Goal: Transaction & Acquisition: Purchase product/service

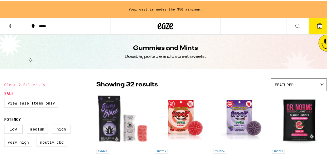
click at [119, 105] on img "Open page for Berry Blaze Gummy from Emerald Sky" at bounding box center [123, 119] width 54 height 53
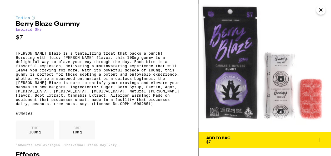
click at [115, 95] on p "[PERSON_NAME] Blaze is a tantalizing treat that packs a punch! Bursting with ju…" at bounding box center [99, 78] width 166 height 55
click at [58, 38] on p "$7" at bounding box center [99, 37] width 166 height 7
click at [59, 44] on div "Indica [PERSON_NAME] Blaze Gummy Emerald Sky $7 [PERSON_NAME] Blaze is a tantal…" at bounding box center [99, 94] width 166 height 157
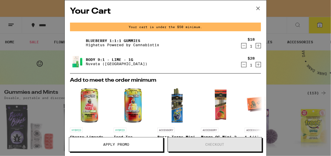
click at [241, 46] on icon "Decrement" at bounding box center [243, 46] width 5 height 6
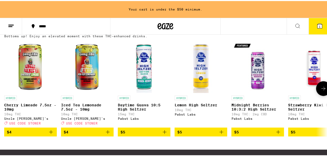
scroll to position [184, 0]
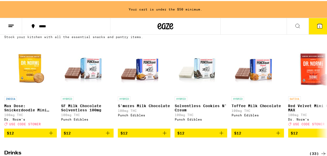
click at [320, 34] on icon at bounding box center [323, 31] width 6 height 6
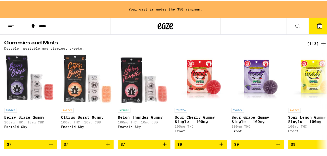
scroll to position [61, 0]
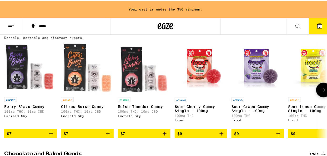
click at [320, 90] on icon at bounding box center [323, 89] width 6 height 6
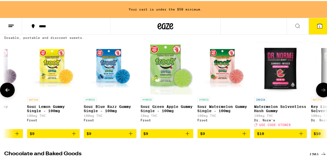
click at [320, 90] on icon at bounding box center [323, 89] width 6 height 6
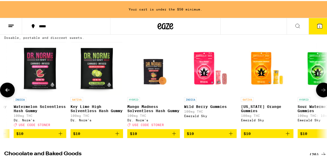
click at [320, 90] on icon at bounding box center [323, 89] width 6 height 6
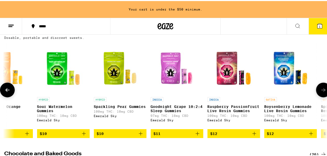
click at [320, 90] on icon at bounding box center [323, 89] width 6 height 6
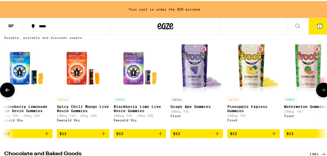
click at [320, 90] on icon at bounding box center [323, 89] width 6 height 6
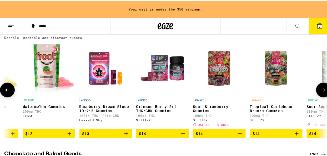
click at [320, 90] on icon at bounding box center [323, 89] width 6 height 6
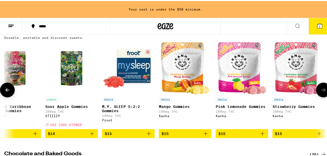
click at [320, 90] on icon at bounding box center [323, 89] width 6 height 6
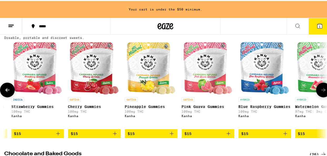
click at [320, 90] on icon at bounding box center [323, 89] width 6 height 6
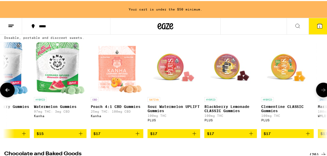
click at [320, 90] on icon at bounding box center [323, 89] width 6 height 6
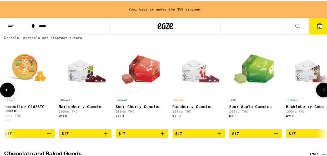
scroll to position [0, 2333]
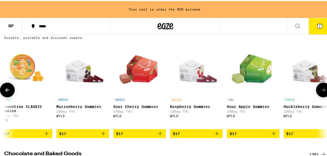
click at [320, 90] on icon at bounding box center [323, 89] width 6 height 6
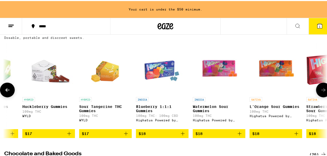
click at [320, 90] on icon at bounding box center [323, 89] width 6 height 6
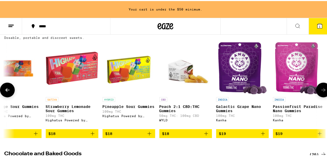
scroll to position [0, 2855]
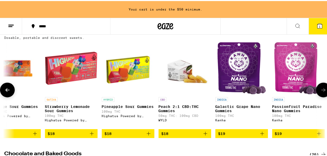
click at [320, 90] on icon at bounding box center [323, 89] width 6 height 6
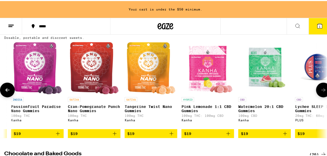
click at [320, 90] on icon at bounding box center [323, 89] width 6 height 6
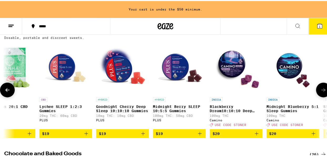
scroll to position [0, 3378]
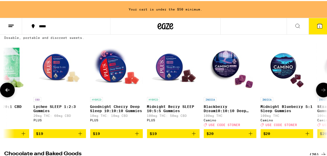
click at [135, 135] on icon "Add to bag" at bounding box center [137, 133] width 6 height 6
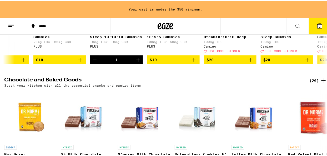
scroll to position [184, 0]
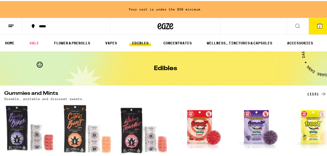
click at [309, 29] on button "2" at bounding box center [320, 25] width 22 height 16
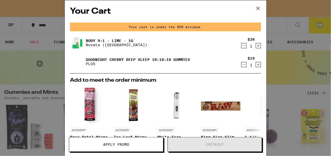
scroll to position [61, 0]
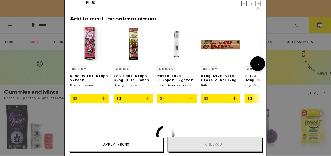
click at [254, 64] on icon at bounding box center [257, 64] width 6 height 6
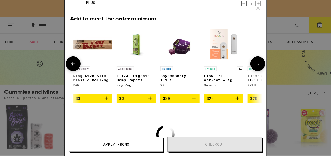
scroll to position [0, 130]
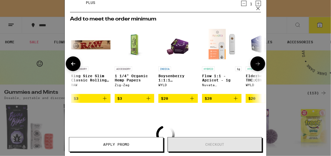
click at [255, 63] on icon at bounding box center [257, 64] width 6 height 6
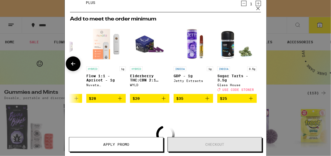
scroll to position [0, 249]
click at [204, 99] on icon "Add to bag" at bounding box center [207, 98] width 6 height 6
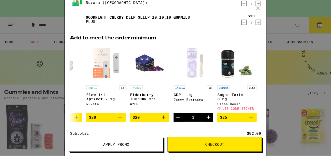
click at [241, 23] on icon "Decrement" at bounding box center [243, 22] width 5 height 6
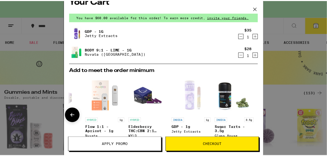
scroll to position [0, 0]
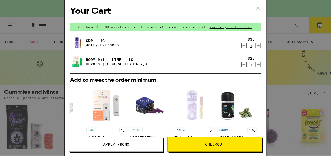
click at [212, 146] on span "Checkout" at bounding box center [214, 145] width 19 height 4
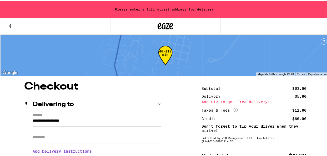
drag, startPoint x: 198, startPoint y: 57, endPoint x: 198, endPoint y: 51, distance: 6.6
click at [198, 51] on div "46-112 min" at bounding box center [165, 55] width 331 height 42
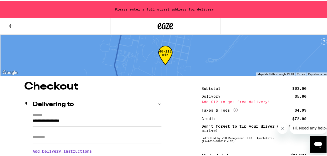
scroll to position [61, 0]
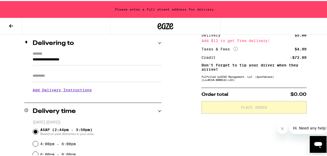
click at [30, 59] on div "**********" at bounding box center [92, 73] width 137 height 45
click at [33, 59] on input "**********" at bounding box center [97, 59] width 129 height 9
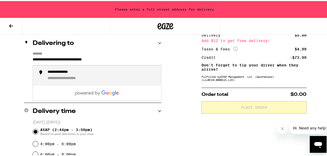
click at [69, 74] on div "**********" at bounding box center [66, 71] width 36 height 5
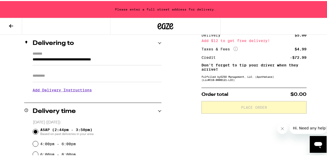
type input "**********"
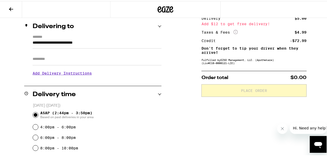
scroll to position [44, 0]
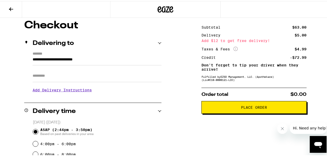
click at [249, 102] on button "Place Order" at bounding box center [253, 106] width 105 height 13
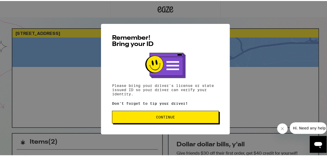
click at [163, 118] on span "Continue" at bounding box center [165, 116] width 19 height 4
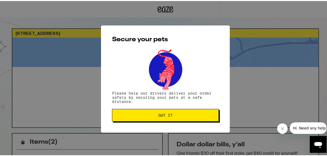
click at [164, 113] on span "Got it" at bounding box center [165, 115] width 14 height 4
